Goal: Book appointment/travel/reservation

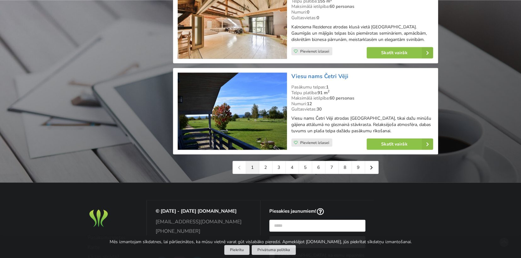
scroll to position [1418, 0]
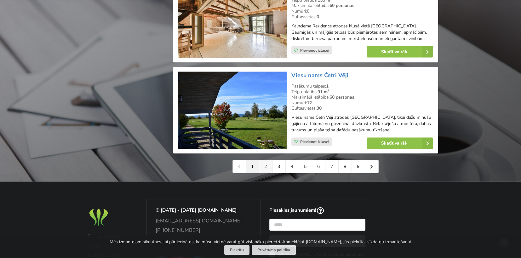
click at [267, 170] on link "2" at bounding box center [265, 166] width 13 height 13
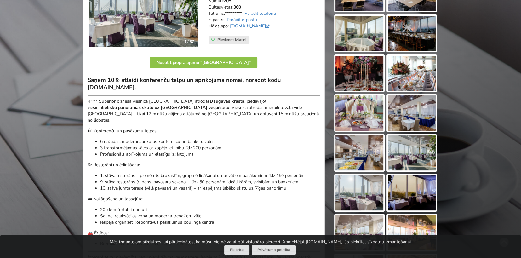
scroll to position [32, 0]
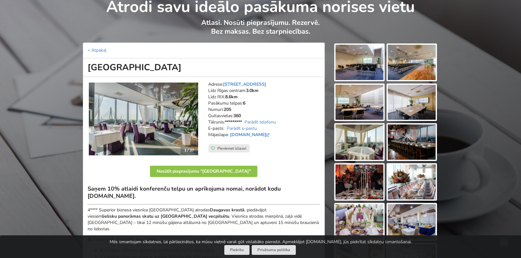
click at [198, 114] on img at bounding box center [143, 119] width 109 height 73
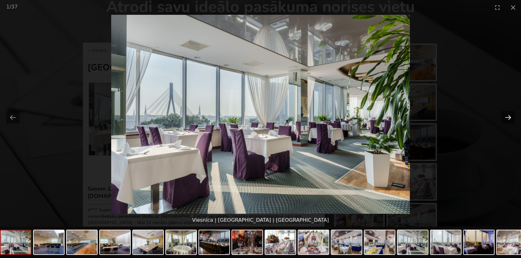
click at [507, 117] on button "Next slide" at bounding box center [508, 117] width 13 height 12
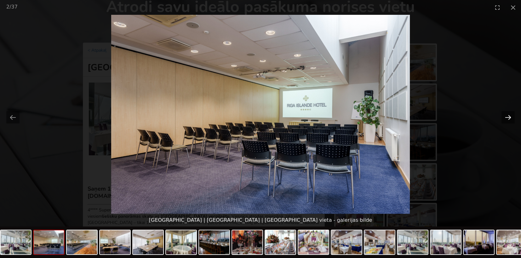
click at [507, 117] on button "Next slide" at bounding box center [508, 117] width 13 height 12
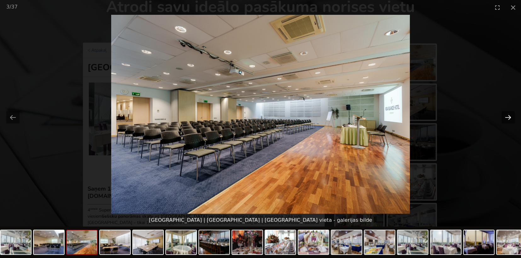
click at [507, 117] on button "Next slide" at bounding box center [508, 117] width 13 height 12
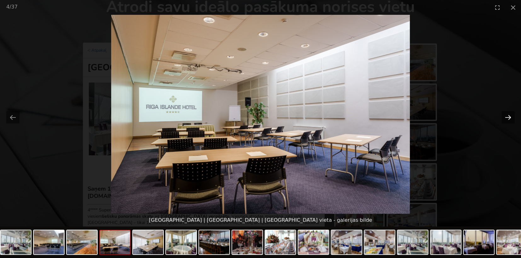
click at [507, 117] on button "Next slide" at bounding box center [508, 117] width 13 height 12
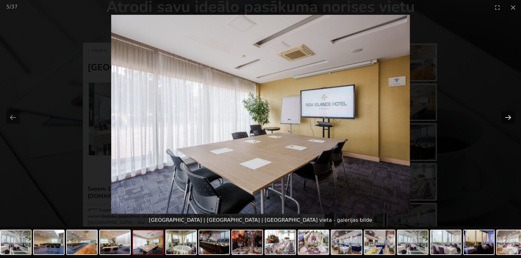
click at [507, 117] on button "Next slide" at bounding box center [508, 117] width 13 height 12
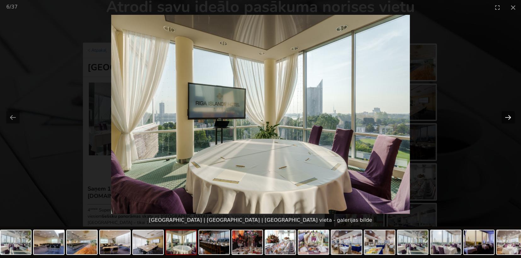
click at [507, 116] on button "Next slide" at bounding box center [508, 117] width 13 height 12
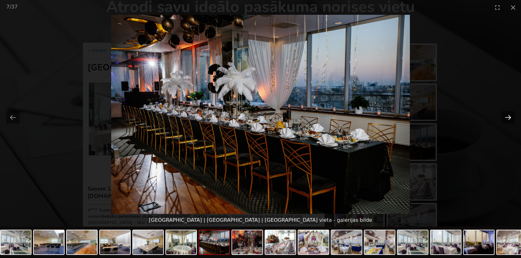
click at [506, 118] on button "Next slide" at bounding box center [508, 117] width 13 height 12
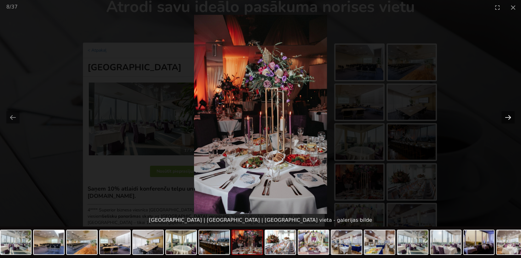
click at [506, 118] on button "Next slide" at bounding box center [508, 117] width 13 height 12
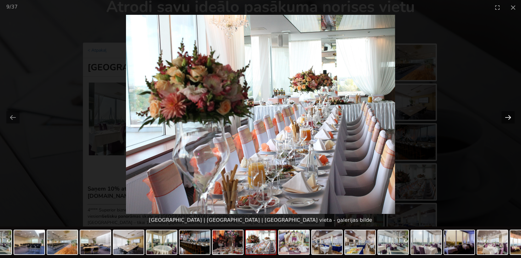
click at [506, 118] on button "Next slide" at bounding box center [508, 117] width 13 height 12
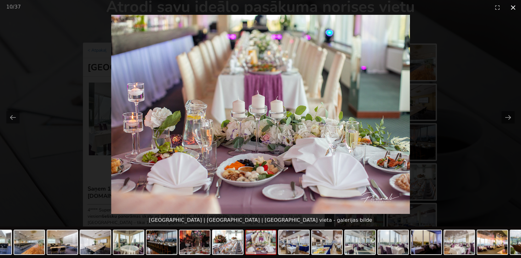
click at [514, 9] on button "Close gallery" at bounding box center [513, 7] width 16 height 15
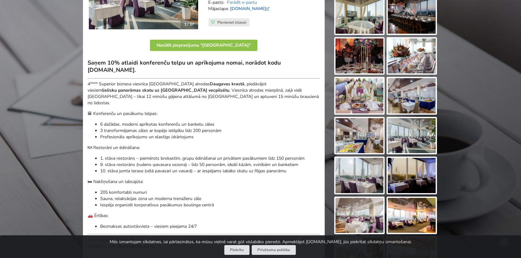
scroll to position [189, 0]
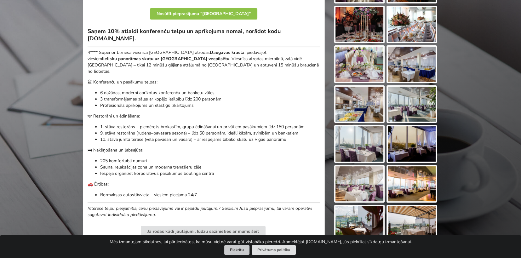
click at [239, 248] on button "Piekrītu" at bounding box center [236, 250] width 25 height 10
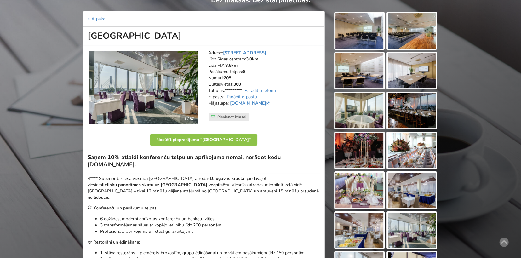
scroll to position [63, 0]
click at [260, 104] on link "www.islandehotel.lv" at bounding box center [250, 104] width 41 height 6
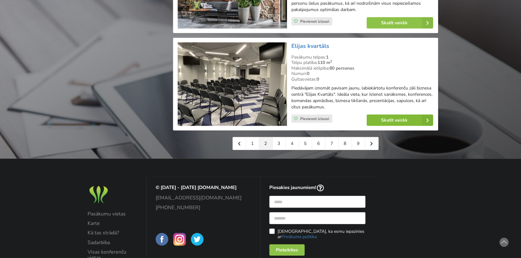
scroll to position [1450, 0]
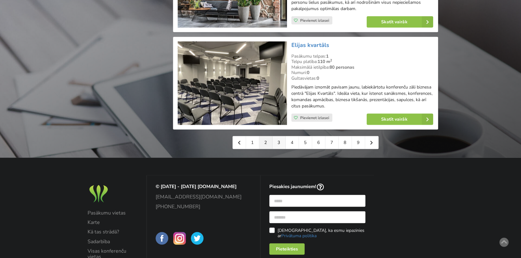
click at [279, 142] on link "3" at bounding box center [279, 142] width 13 height 13
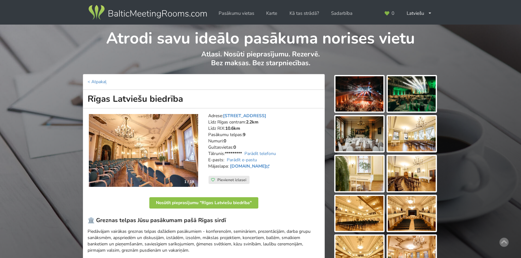
click at [297, 140] on address "Adrese: Merķeļa iela 13, Rīga Līdz Rīgas centram: 2.2km Līdz RIX: 10.6km Pasāku…" at bounding box center [264, 144] width 112 height 63
click at [241, 165] on link "www.rlb.lv" at bounding box center [250, 166] width 41 height 6
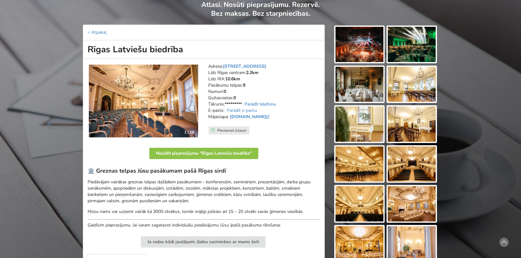
scroll to position [63, 0]
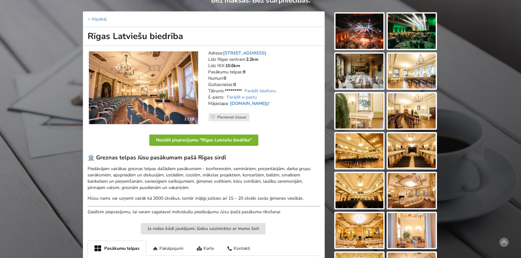
click at [239, 140] on button "Nosūtīt pieprasījumu "Rīgas Latviešu biedrība"" at bounding box center [203, 140] width 109 height 11
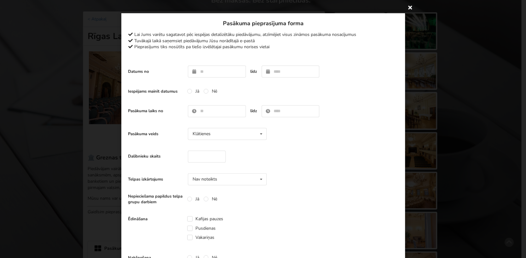
click at [408, 6] on icon at bounding box center [410, 7] width 10 height 10
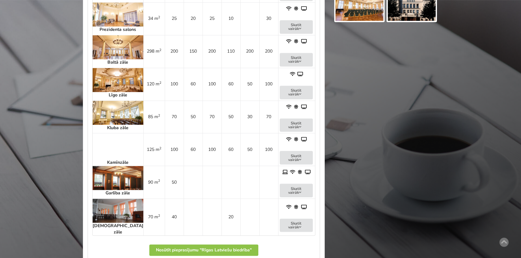
scroll to position [220, 0]
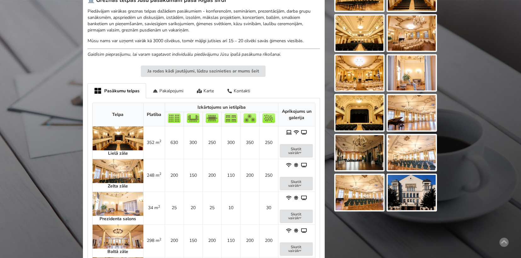
click at [114, 140] on img at bounding box center [118, 138] width 51 height 24
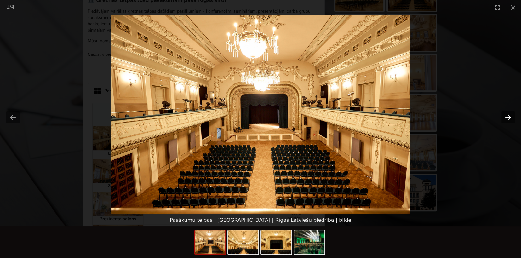
click at [507, 116] on button "Next slide" at bounding box center [508, 117] width 13 height 12
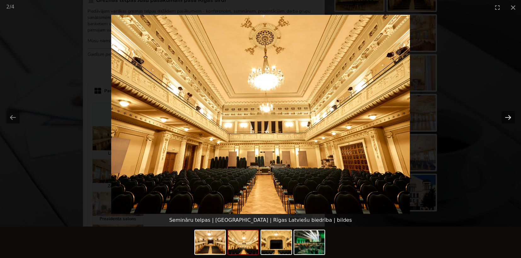
click at [507, 116] on button "Next slide" at bounding box center [508, 117] width 13 height 12
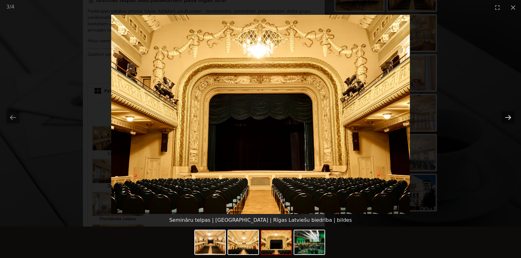
click at [507, 116] on button "Next slide" at bounding box center [508, 117] width 13 height 12
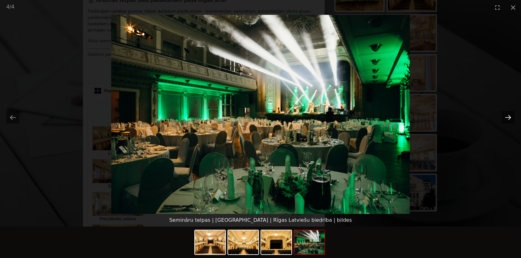
click at [505, 113] on button "Next slide" at bounding box center [508, 117] width 13 height 12
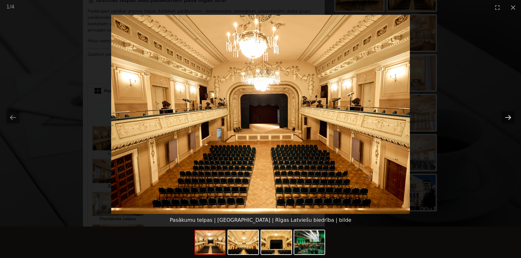
click at [503, 115] on button "Next slide" at bounding box center [508, 117] width 13 height 12
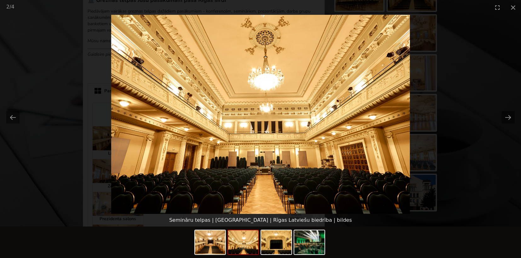
drag, startPoint x: 513, startPoint y: 9, endPoint x: 380, endPoint y: 104, distance: 162.7
click at [513, 9] on button "Close gallery" at bounding box center [513, 7] width 16 height 15
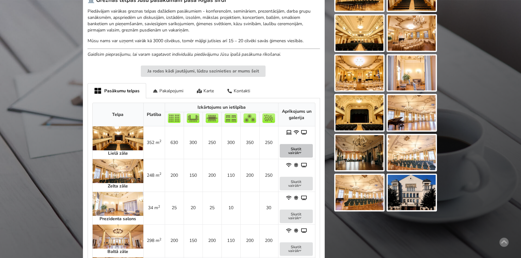
click at [299, 146] on button "Skatīt vairāk" at bounding box center [296, 151] width 33 height 14
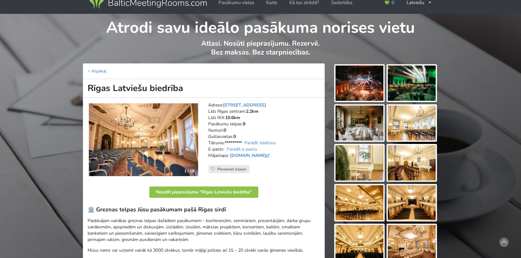
scroll to position [0, 0]
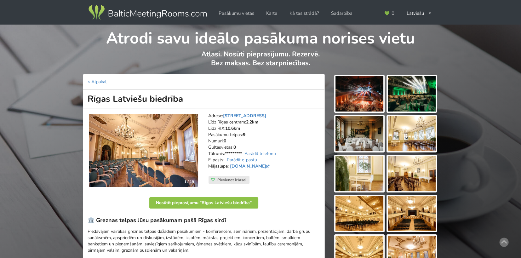
drag, startPoint x: 30, startPoint y: 202, endPoint x: 33, endPoint y: 200, distance: 3.2
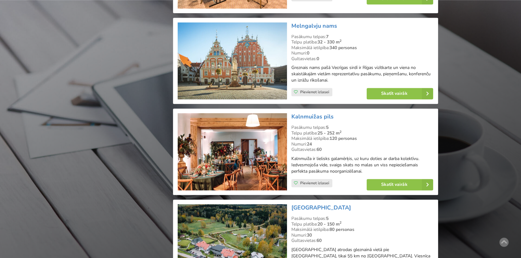
scroll to position [1008, 0]
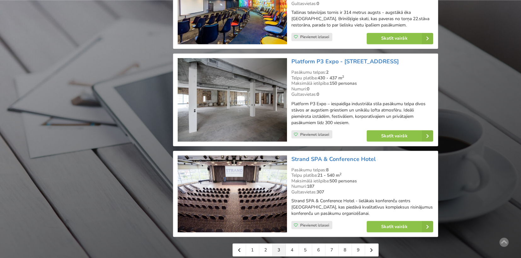
scroll to position [1418, 0]
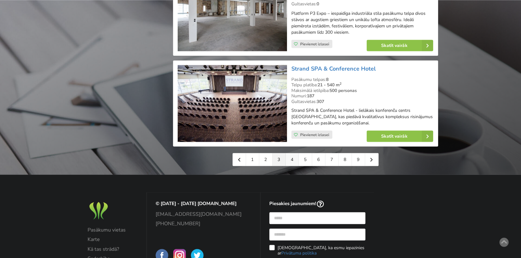
click at [290, 156] on link "4" at bounding box center [292, 159] width 13 height 13
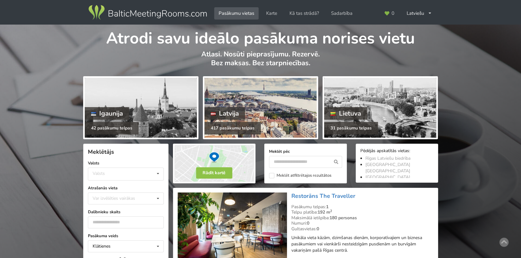
click at [259, 113] on div at bounding box center [261, 108] width 112 height 60
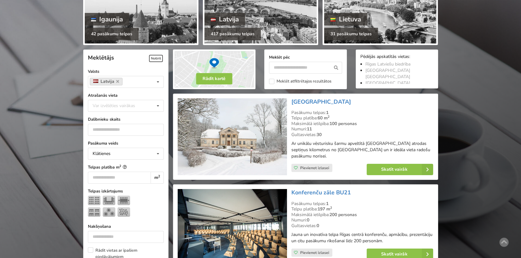
scroll to position [95, 0]
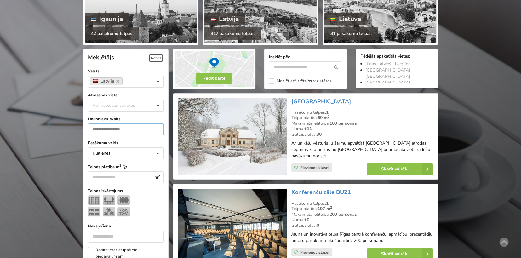
click at [109, 127] on input "number" at bounding box center [126, 130] width 76 height 12
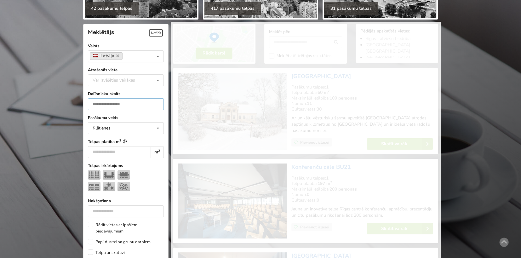
scroll to position [141, 0]
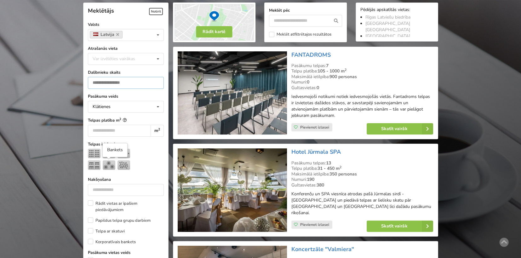
type input "***"
click at [106, 166] on img at bounding box center [109, 164] width 13 height 9
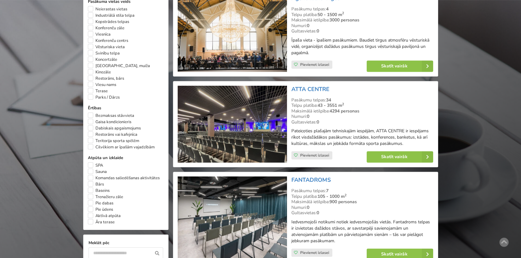
scroll to position [267, 0]
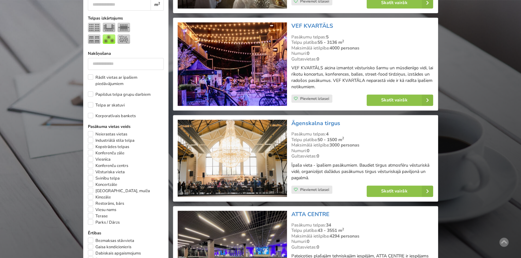
drag, startPoint x: 513, startPoint y: 61, endPoint x: 433, endPoint y: 26, distance: 87.1
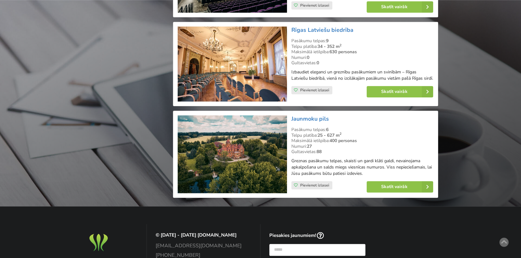
scroll to position [835, 0]
drag, startPoint x: 305, startPoint y: 113, endPoint x: 361, endPoint y: 126, distance: 57.4
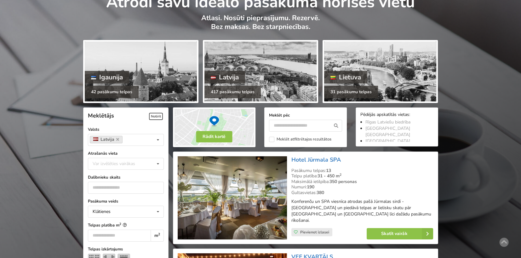
scroll to position [0, 0]
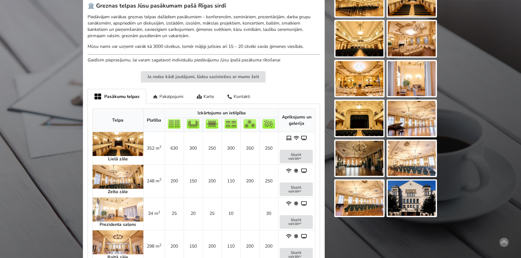
scroll to position [220, 0]
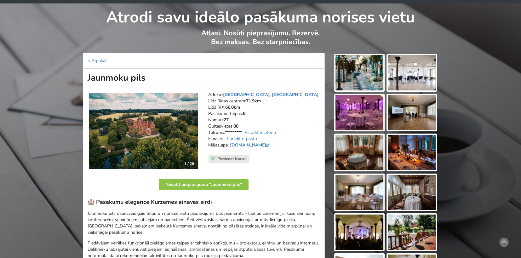
scroll to position [32, 0]
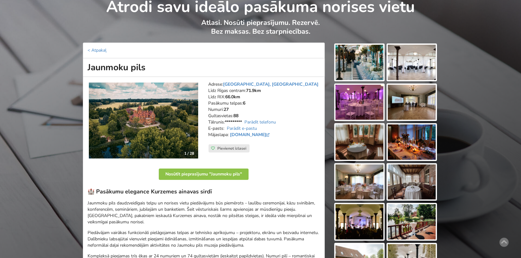
click at [362, 78] on img at bounding box center [360, 62] width 48 height 35
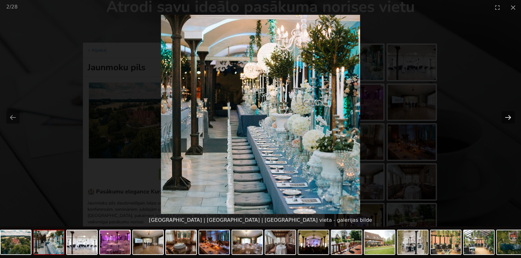
click at [510, 116] on button "Next slide" at bounding box center [508, 117] width 13 height 12
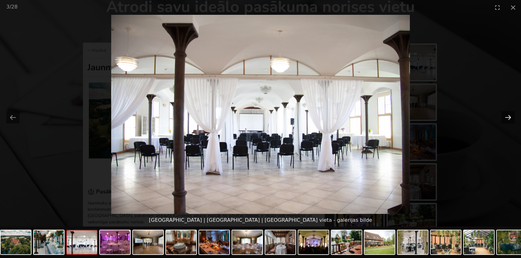
click at [511, 116] on button "Next slide" at bounding box center [508, 117] width 13 height 12
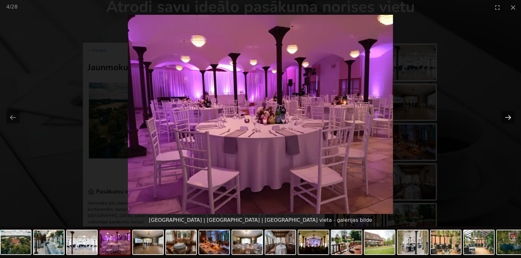
click at [511, 116] on button "Next slide" at bounding box center [508, 117] width 13 height 12
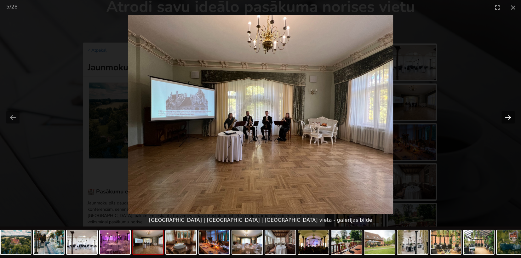
click at [510, 116] on button "Next slide" at bounding box center [508, 117] width 13 height 12
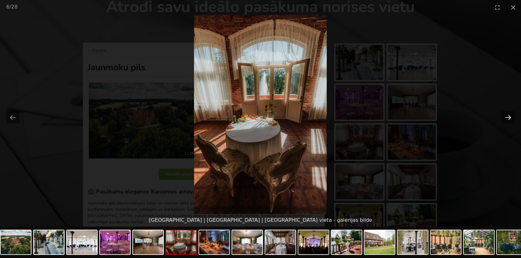
click at [510, 116] on button "Next slide" at bounding box center [508, 117] width 13 height 12
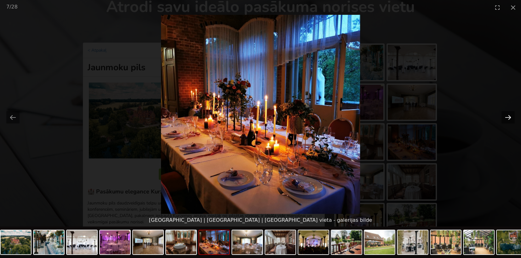
click at [510, 116] on button "Next slide" at bounding box center [508, 117] width 13 height 12
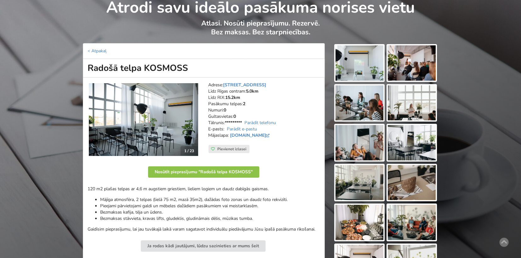
scroll to position [32, 0]
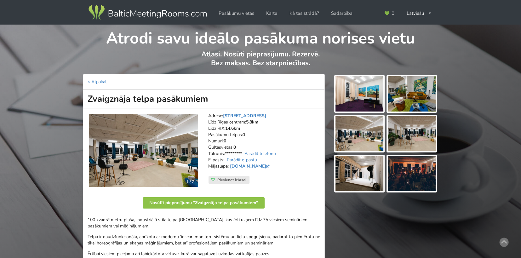
drag, startPoint x: 484, startPoint y: 140, endPoint x: 487, endPoint y: 137, distance: 4.0
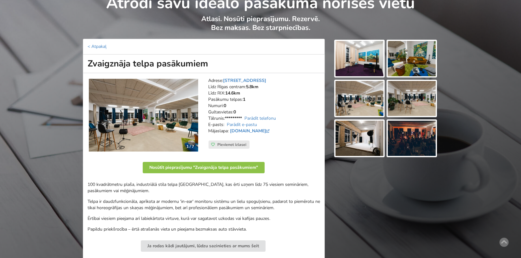
scroll to position [32, 0]
